Goal: Use online tool/utility: Utilize a website feature to perform a specific function

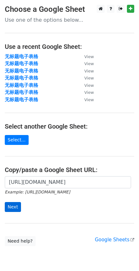
type input "[URL][DOMAIN_NAME]"
click at [14, 211] on input "Next" at bounding box center [13, 207] width 16 height 10
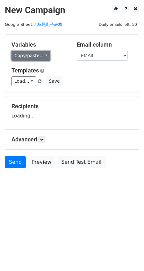
click at [35, 57] on link "Copy/paste..." at bounding box center [30, 56] width 39 height 10
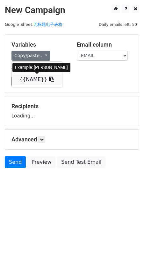
click at [22, 80] on link "{{NAME}}" at bounding box center [37, 79] width 50 height 10
